Goal: Transaction & Acquisition: Subscribe to service/newsletter

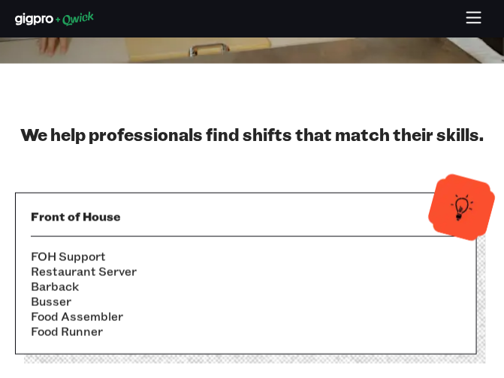
scroll to position [336, 0]
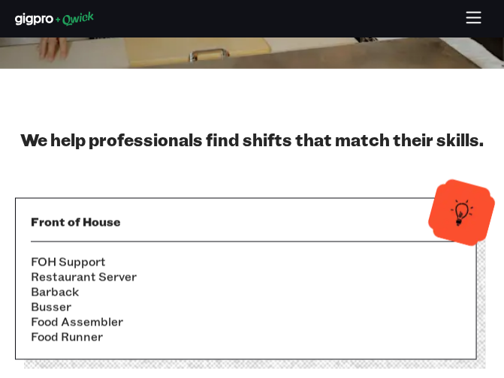
click at [478, 14] on icon "button" at bounding box center [474, 19] width 17 height 17
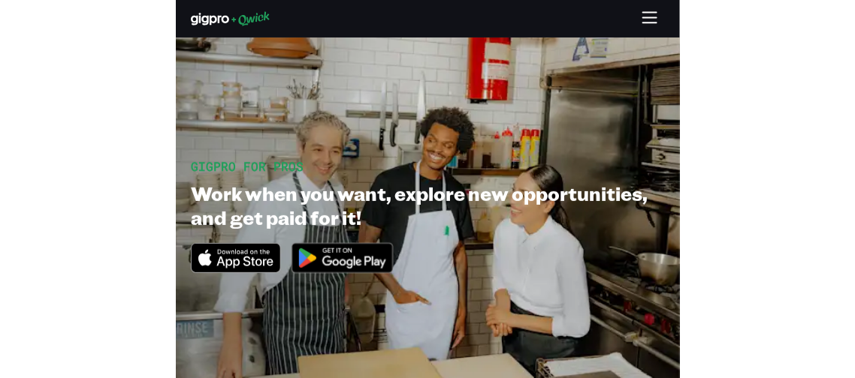
scroll to position [0, 0]
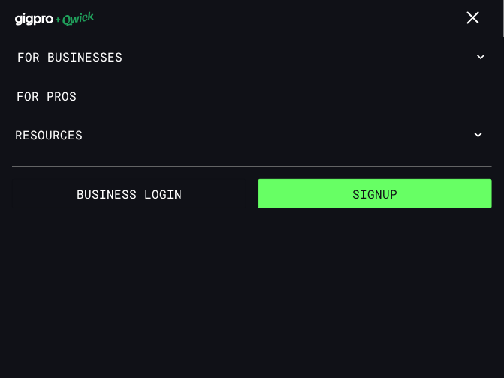
click at [435, 192] on button "Signup" at bounding box center [375, 194] width 234 height 30
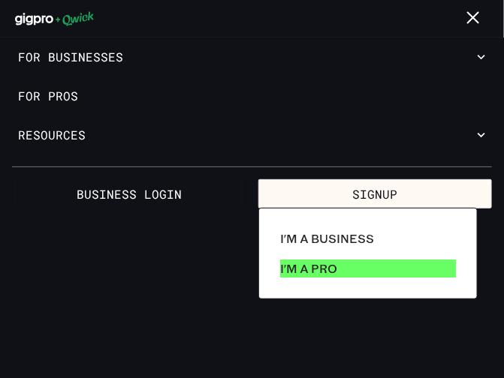
click at [311, 272] on p "I'm a Pro" at bounding box center [308, 269] width 57 height 18
click at [354, 261] on link "I'm a Pro" at bounding box center [368, 269] width 188 height 30
click at [381, 267] on link "I'm a Pro" at bounding box center [368, 269] width 188 height 30
click at [330, 273] on p "I'm a Pro" at bounding box center [308, 269] width 57 height 18
click at [324, 266] on p "I'm a Pro" at bounding box center [308, 269] width 57 height 18
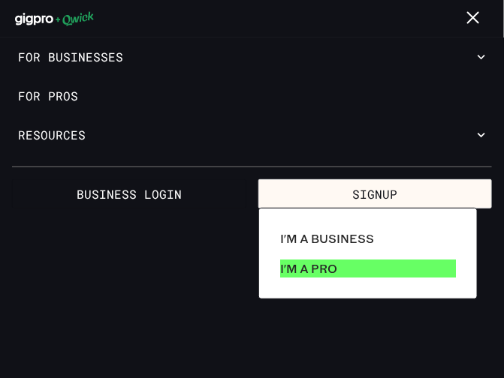
click at [322, 258] on link "I'm a Pro" at bounding box center [368, 269] width 188 height 30
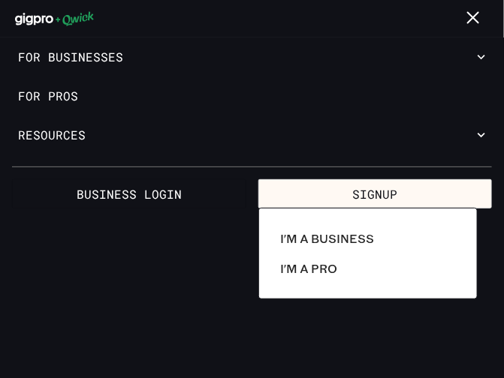
click at [364, 190] on div at bounding box center [252, 189] width 504 height 378
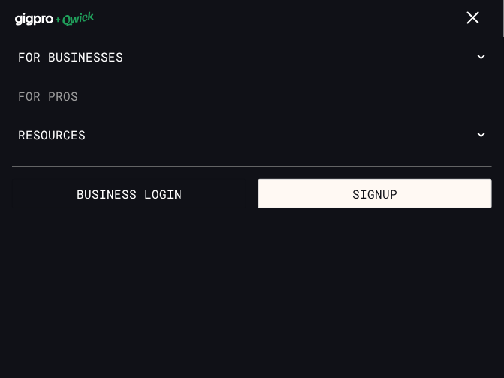
click at [53, 80] on link "For Pros" at bounding box center [252, 96] width 504 height 39
click at [50, 95] on link "For Pros" at bounding box center [252, 96] width 504 height 39
click at [65, 104] on link "For Pros" at bounding box center [252, 96] width 504 height 39
click at [31, 97] on link "For Pros" at bounding box center [252, 96] width 504 height 39
click at [44, 88] on link "For Pros" at bounding box center [252, 96] width 504 height 39
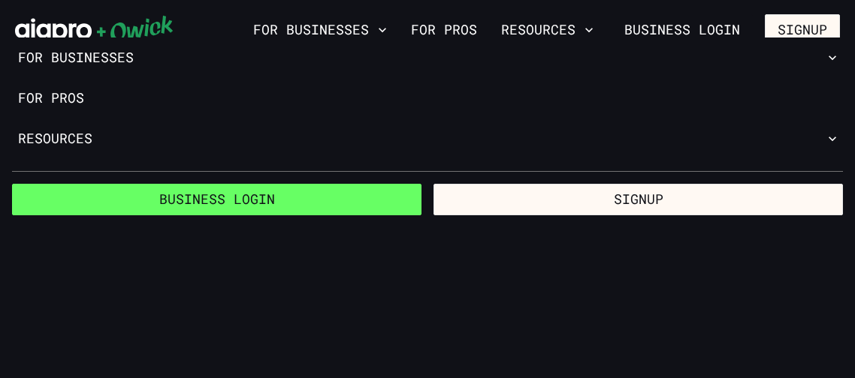
click at [250, 201] on link "Business Login" at bounding box center [216, 200] width 409 height 32
